Goal: Transaction & Acquisition: Purchase product/service

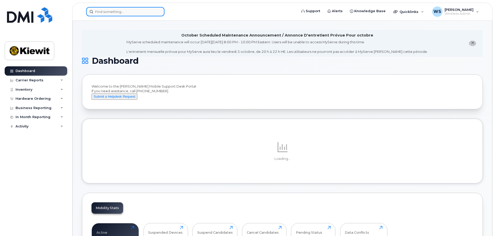
click at [127, 12] on input at bounding box center [125, 11] width 78 height 9
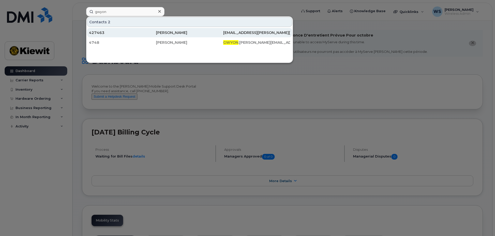
click at [151, 33] on div "427463" at bounding box center [122, 32] width 67 height 5
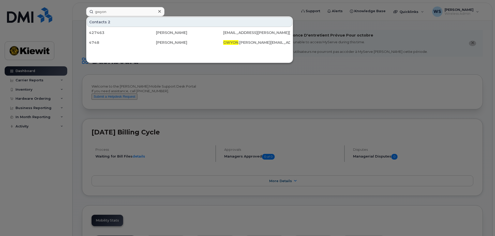
click at [272, 102] on div at bounding box center [247, 118] width 495 height 236
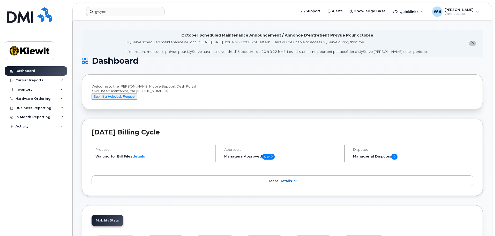
click at [133, 17] on header "gwyon Support Alerts Knowledge Base Quicklinks Suspend / Cancel Device Change S…" at bounding box center [282, 12] width 420 height 18
click at [136, 13] on input "gwyon" at bounding box center [125, 11] width 78 height 9
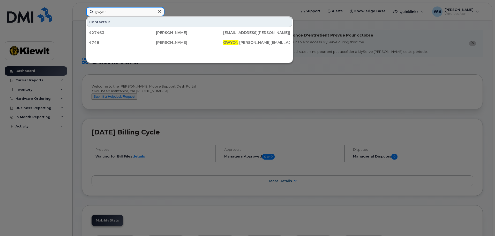
click at [136, 13] on input "gwyon" at bounding box center [125, 11] width 78 height 9
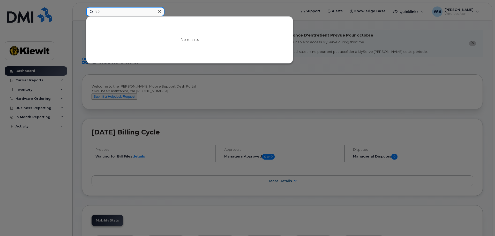
type input "7"
drag, startPoint x: 241, startPoint y: 205, endPoint x: 241, endPoint y: 198, distance: 7.5
click at [241, 205] on div at bounding box center [247, 118] width 495 height 236
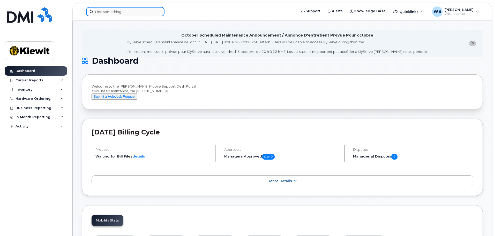
click at [123, 12] on input at bounding box center [125, 11] width 78 height 9
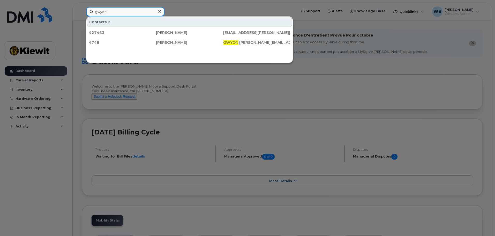
type input "gwyon"
click at [277, 9] on div at bounding box center [247, 118] width 495 height 236
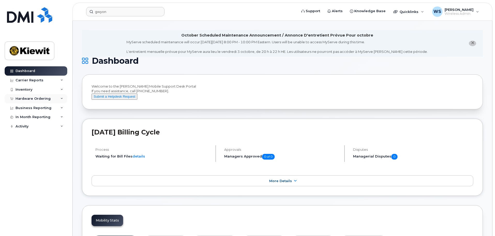
click at [31, 98] on div "Hardware Ordering" at bounding box center [33, 99] width 35 height 4
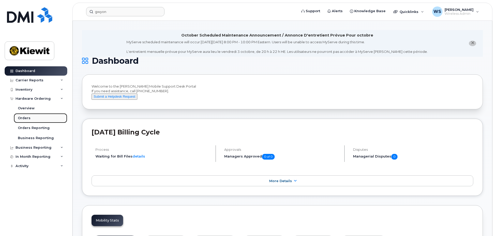
click at [26, 118] on div "Orders" at bounding box center [24, 118] width 13 height 5
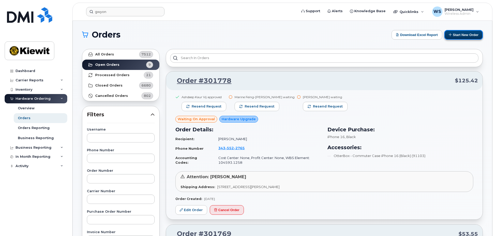
click at [470, 34] on button "Start New Order" at bounding box center [464, 35] width 39 height 10
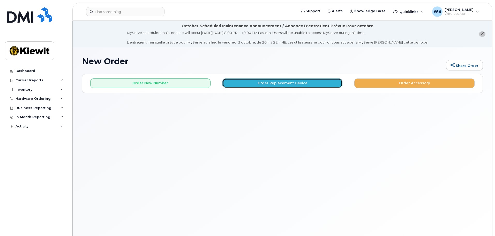
click at [275, 82] on button "Order Replacement Device" at bounding box center [283, 83] width 120 height 10
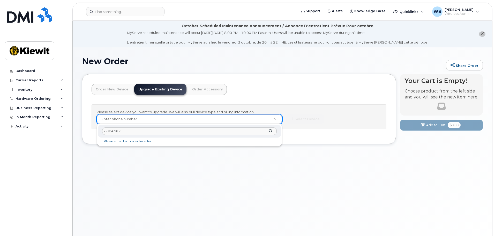
type input "7276473126"
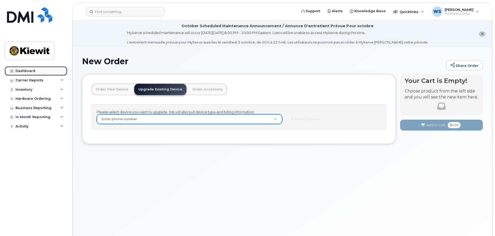
click at [26, 71] on div "Dashboard" at bounding box center [26, 71] width 20 height 4
